Goal: Navigation & Orientation: Find specific page/section

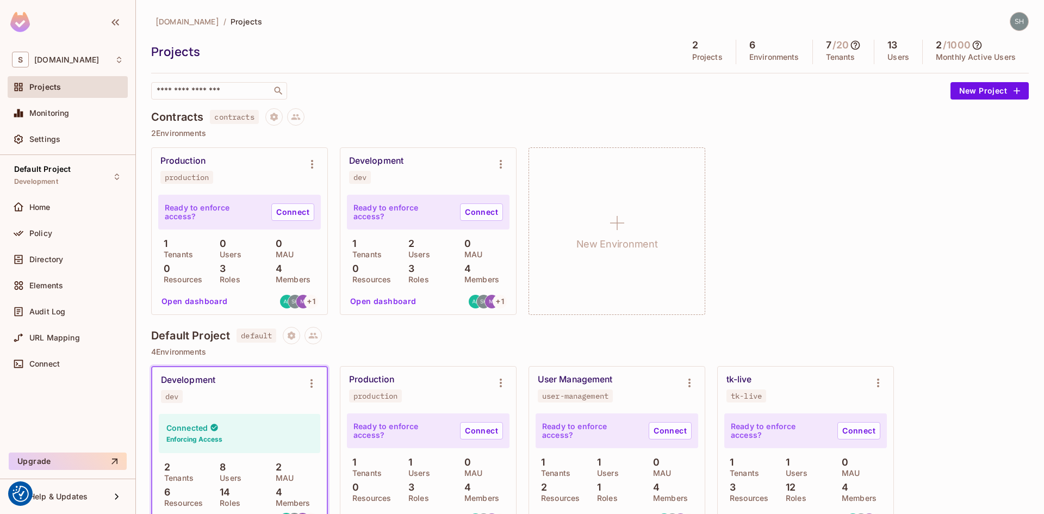
scroll to position [109, 0]
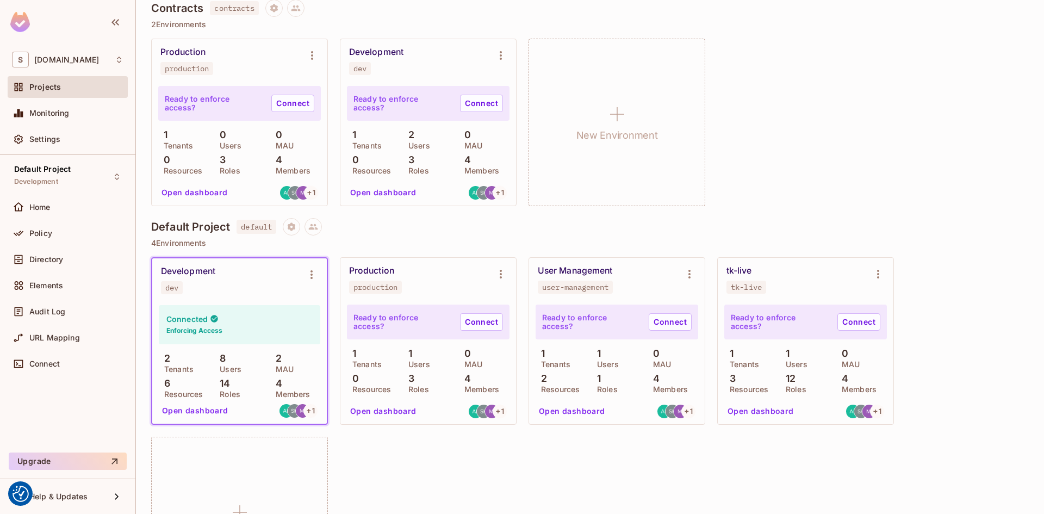
click at [525, 465] on div "Development dev Connected Enforcing Access 2 Tenants 8 Users 2 MAU 6 Resources …" at bounding box center [590, 430] width 878 height 347
click at [817, 79] on div "Production production Ready to enforce access? Connect 1 Tenants 0 Users 0 MAU …" at bounding box center [590, 122] width 878 height 167
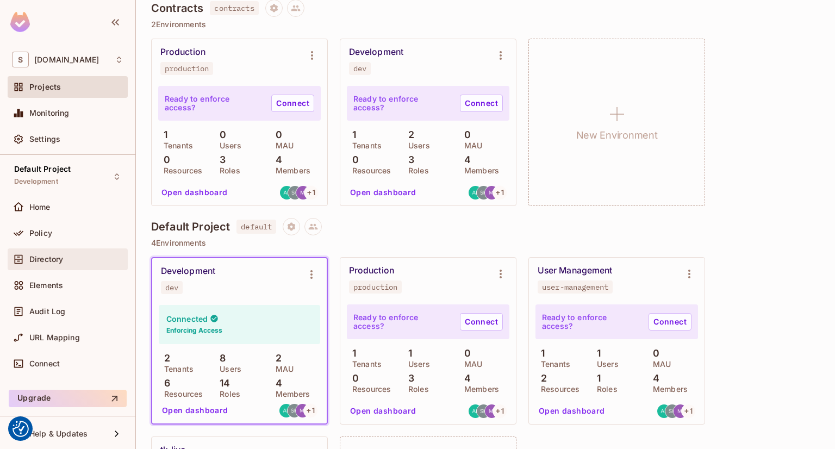
click at [40, 255] on span "Directory" at bounding box center [46, 259] width 34 height 9
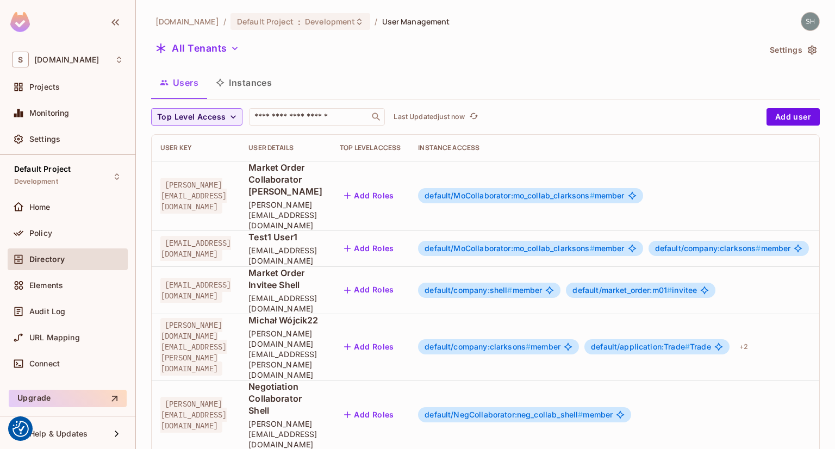
click at [241, 78] on button "Instances" at bounding box center [243, 82] width 73 height 27
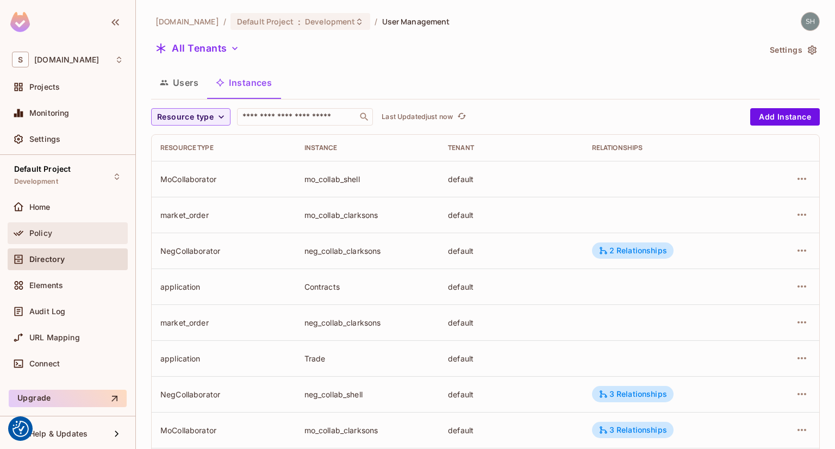
click at [40, 231] on span "Policy" at bounding box center [40, 233] width 23 height 9
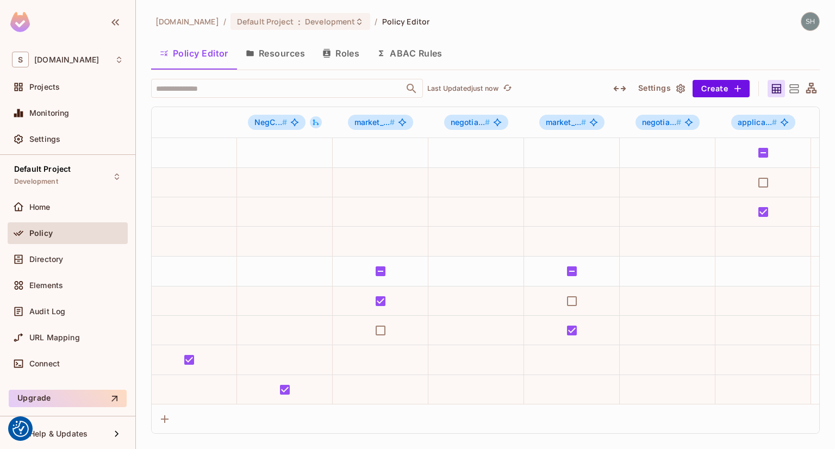
scroll to position [0, 798]
